Goal: Book appointment/travel/reservation

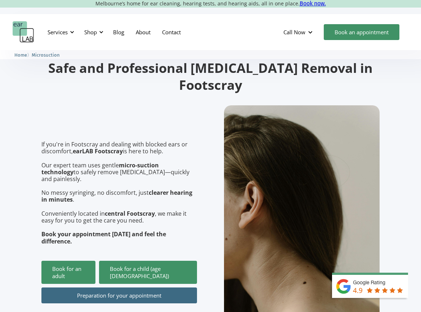
scroll to position [108, 0]
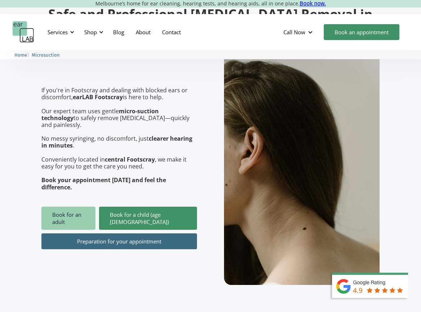
click at [90, 207] on link "Book for an adult" at bounding box center [68, 218] width 54 height 23
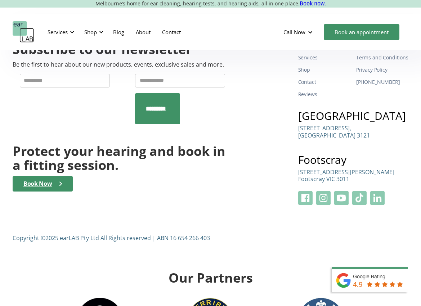
scroll to position [2559, 0]
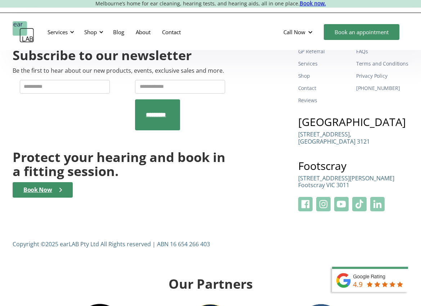
click at [346, 175] on p "[STREET_ADDRESS][PERSON_NAME]" at bounding box center [346, 182] width 96 height 14
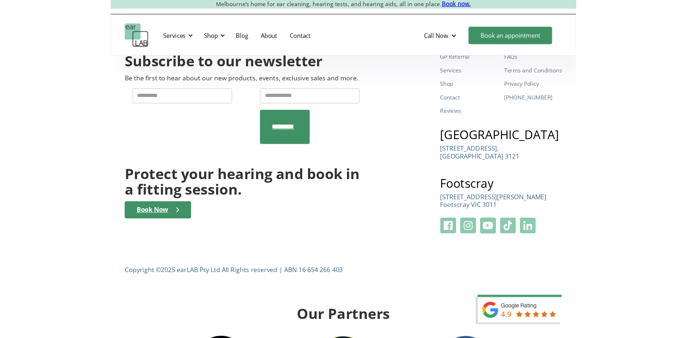
scroll to position [2558, 0]
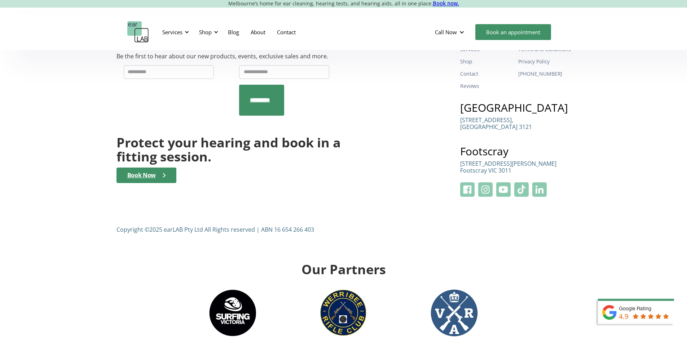
click at [421, 160] on p "[STREET_ADDRESS][PERSON_NAME]" at bounding box center [508, 167] width 96 height 14
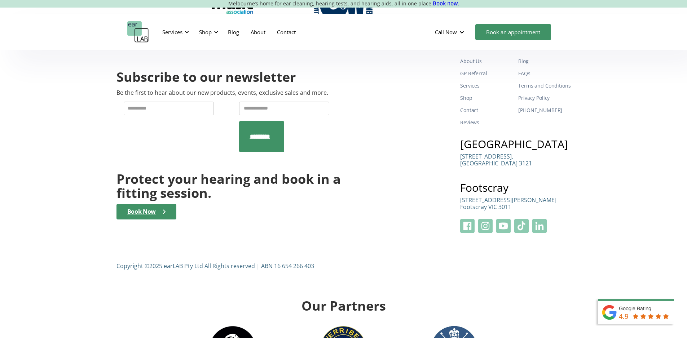
scroll to position [2525, 0]
